Goal: Check status: Check status

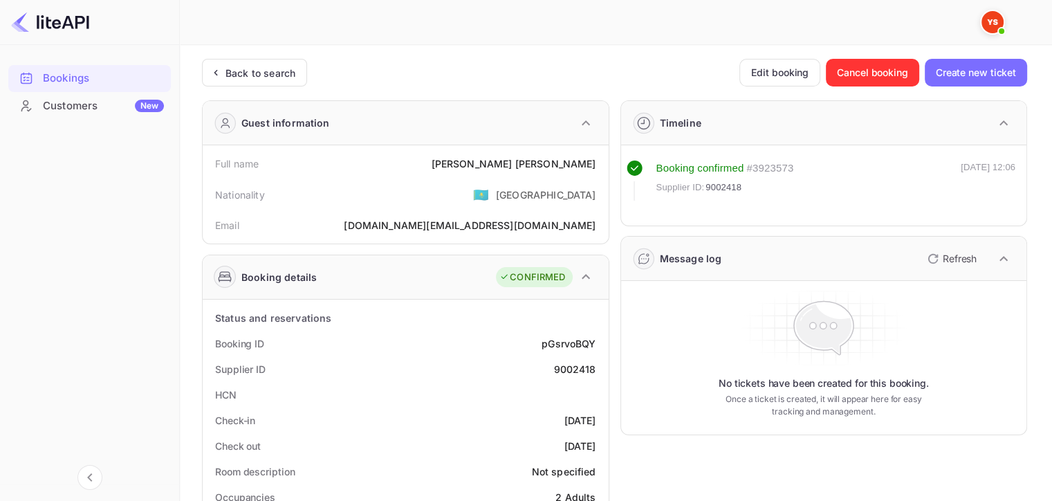
click at [241, 72] on div "Back to search" at bounding box center [260, 73] width 70 height 15
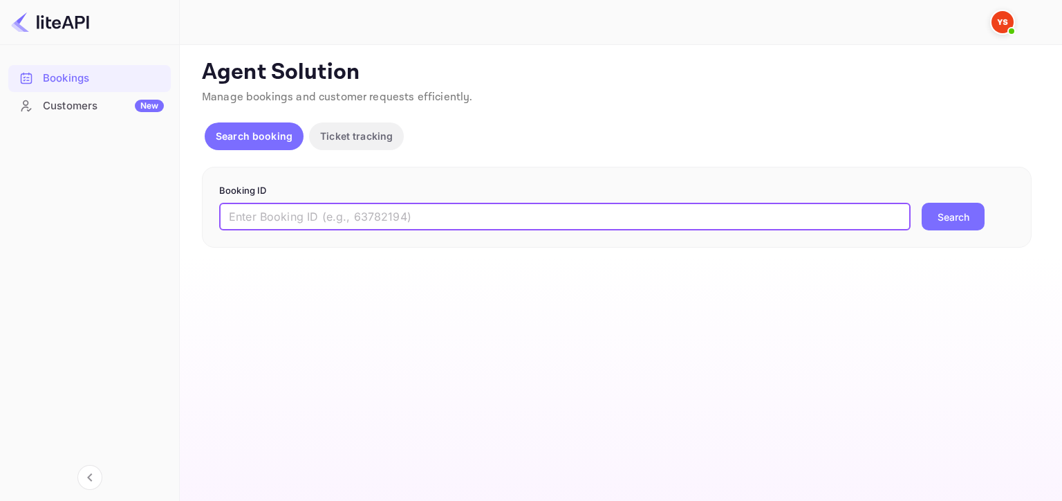
click at [333, 214] on input "text" at bounding box center [565, 217] width 692 height 28
paste input "9279465"
type input "9279465"
click at [922, 203] on button "Search" at bounding box center [953, 217] width 63 height 28
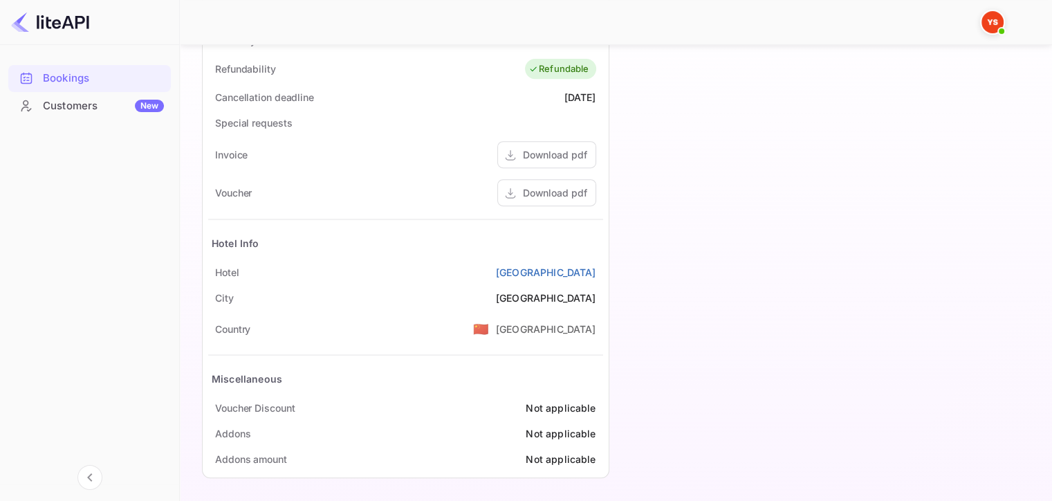
scroll to position [586, 0]
click at [545, 190] on div "Download pdf" at bounding box center [555, 190] width 64 height 15
